Goal: Task Accomplishment & Management: Manage account settings

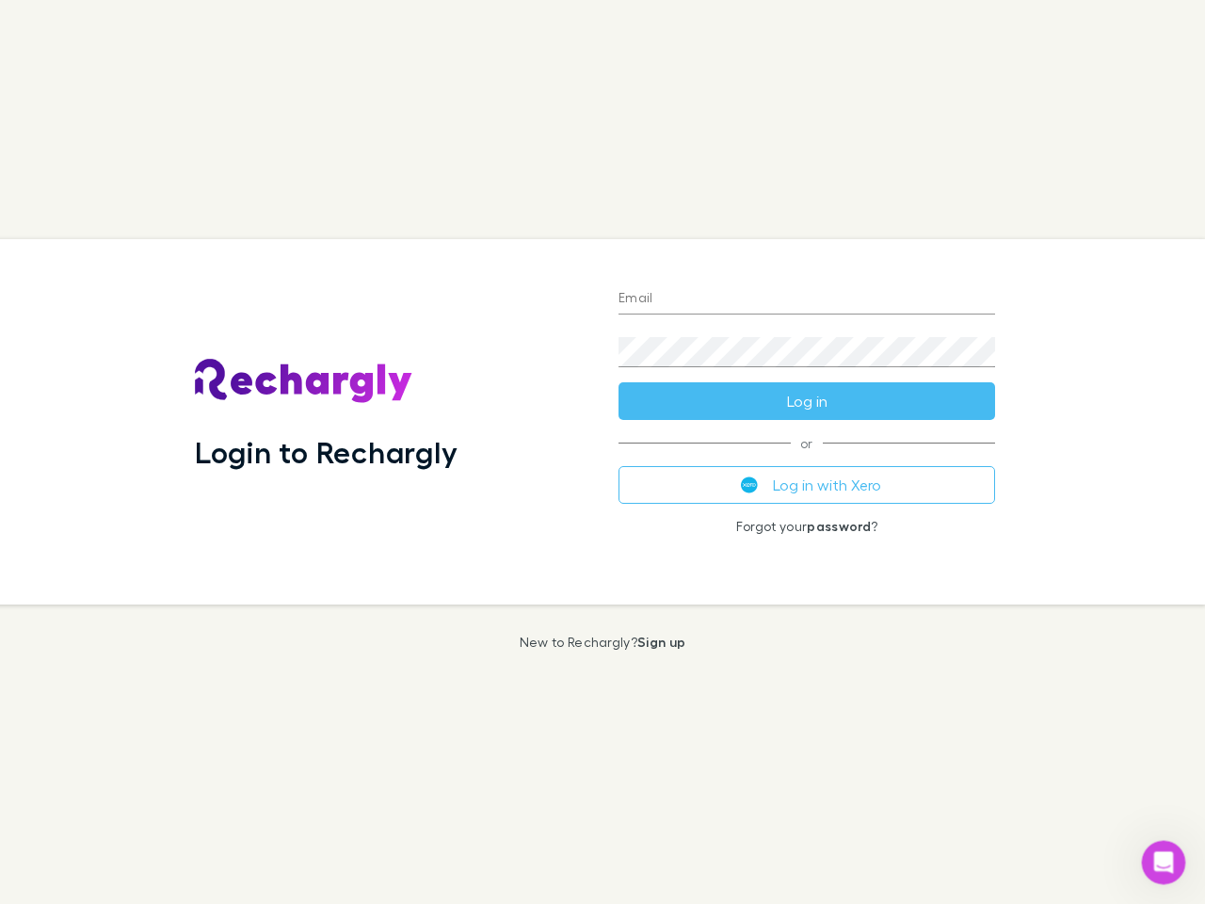
click at [603, 452] on div "Login to Rechargly" at bounding box center [392, 421] width 424 height 365
click at [807, 299] on input "Email" at bounding box center [807, 299] width 377 height 30
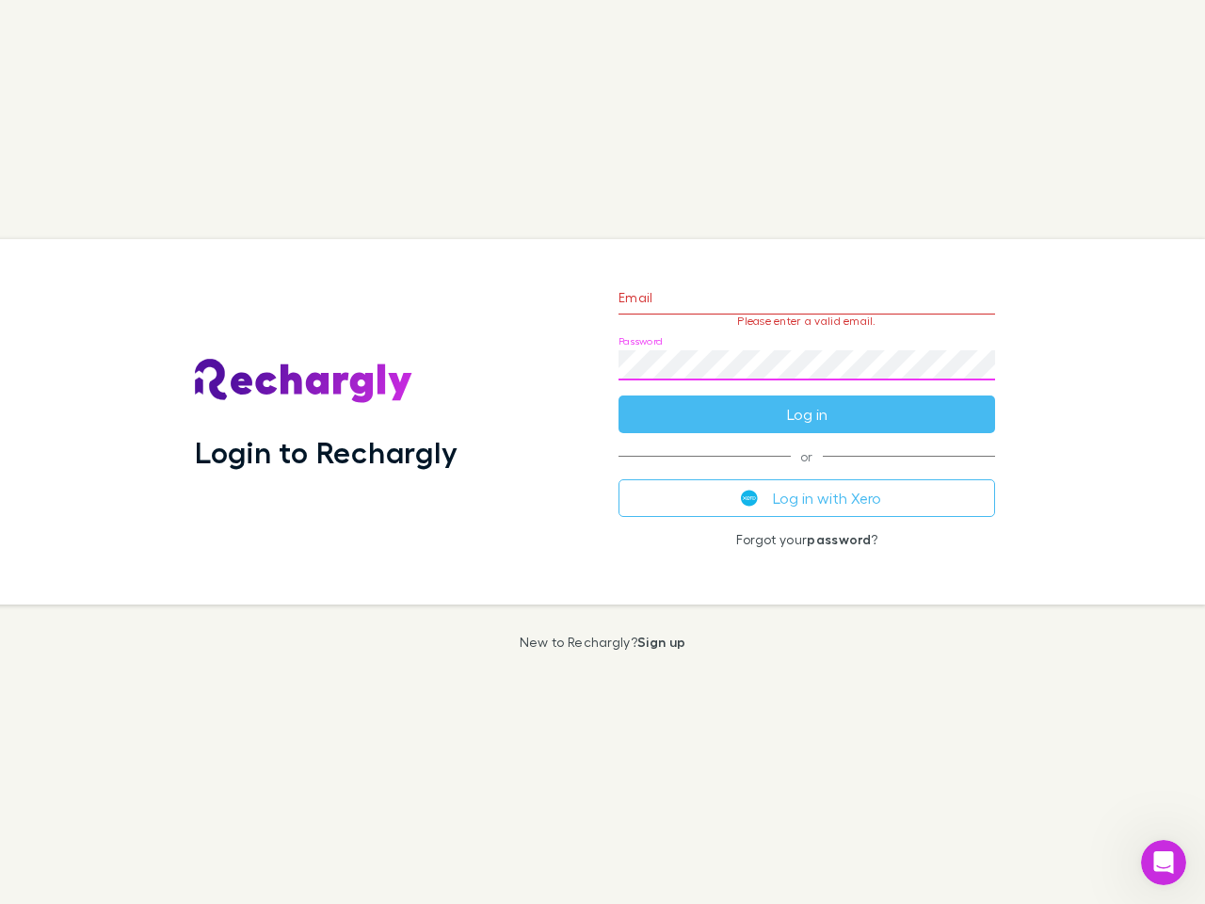
click at [807, 401] on form "Email Please enter a valid email. Password Log in" at bounding box center [807, 351] width 377 height 164
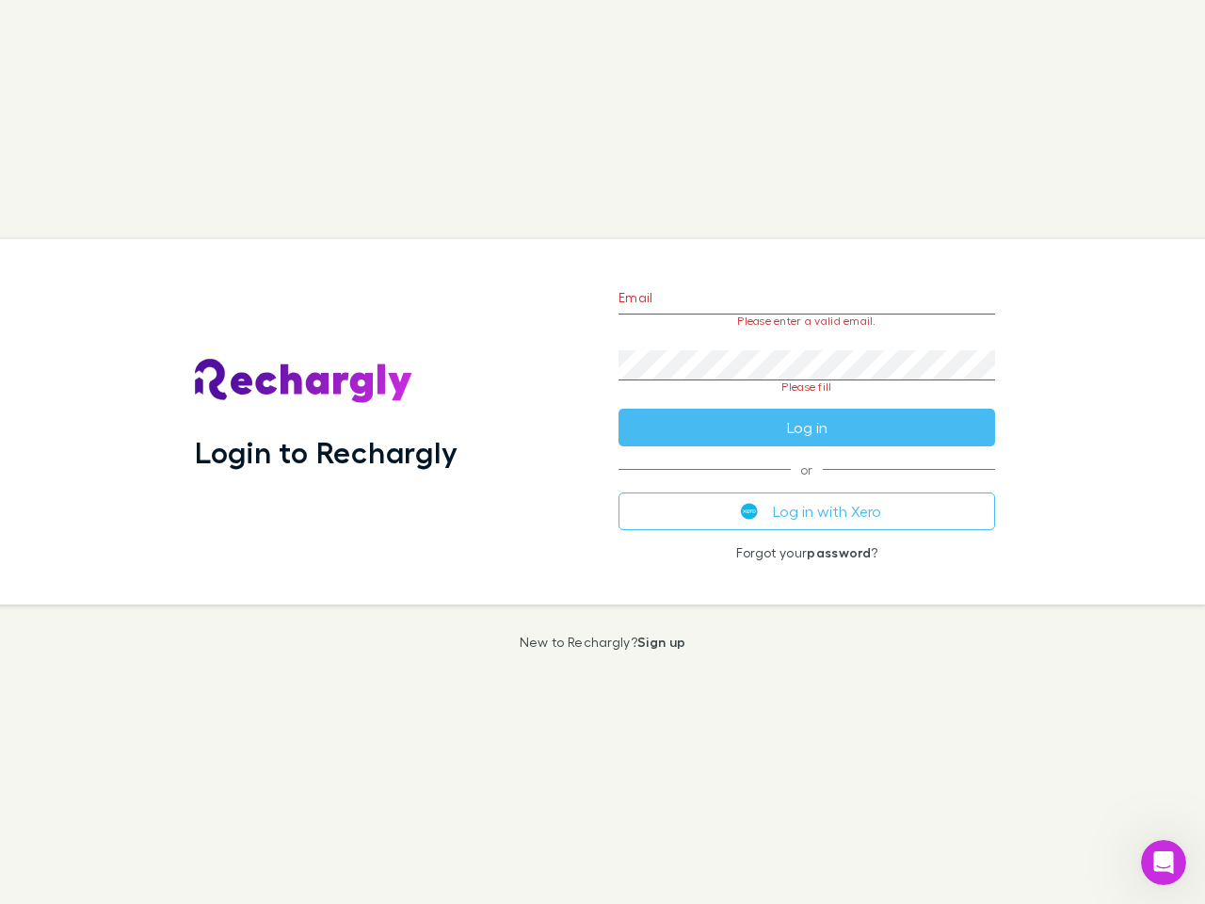
click at [807, 485] on div "Email Please enter a valid email. Password Please fill Log in or Log in with Xe…" at bounding box center [807, 421] width 407 height 365
click at [1164, 863] on icon "Open Intercom Messenger" at bounding box center [1164, 863] width 31 height 31
